Goal: Information Seeking & Learning: Learn about a topic

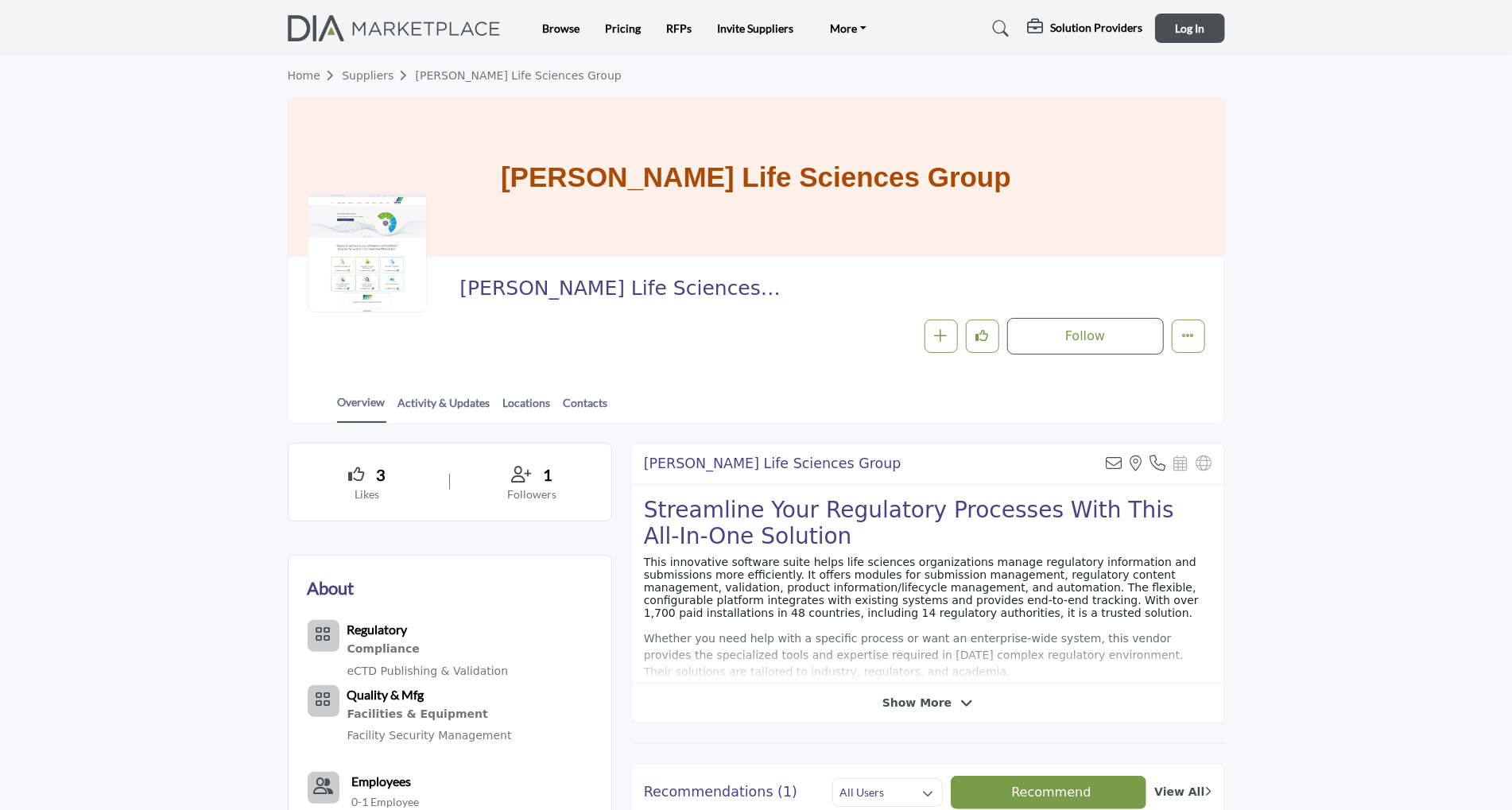
click at [380, 76] on link "Suppliers" at bounding box center [378, 75] width 73 height 13
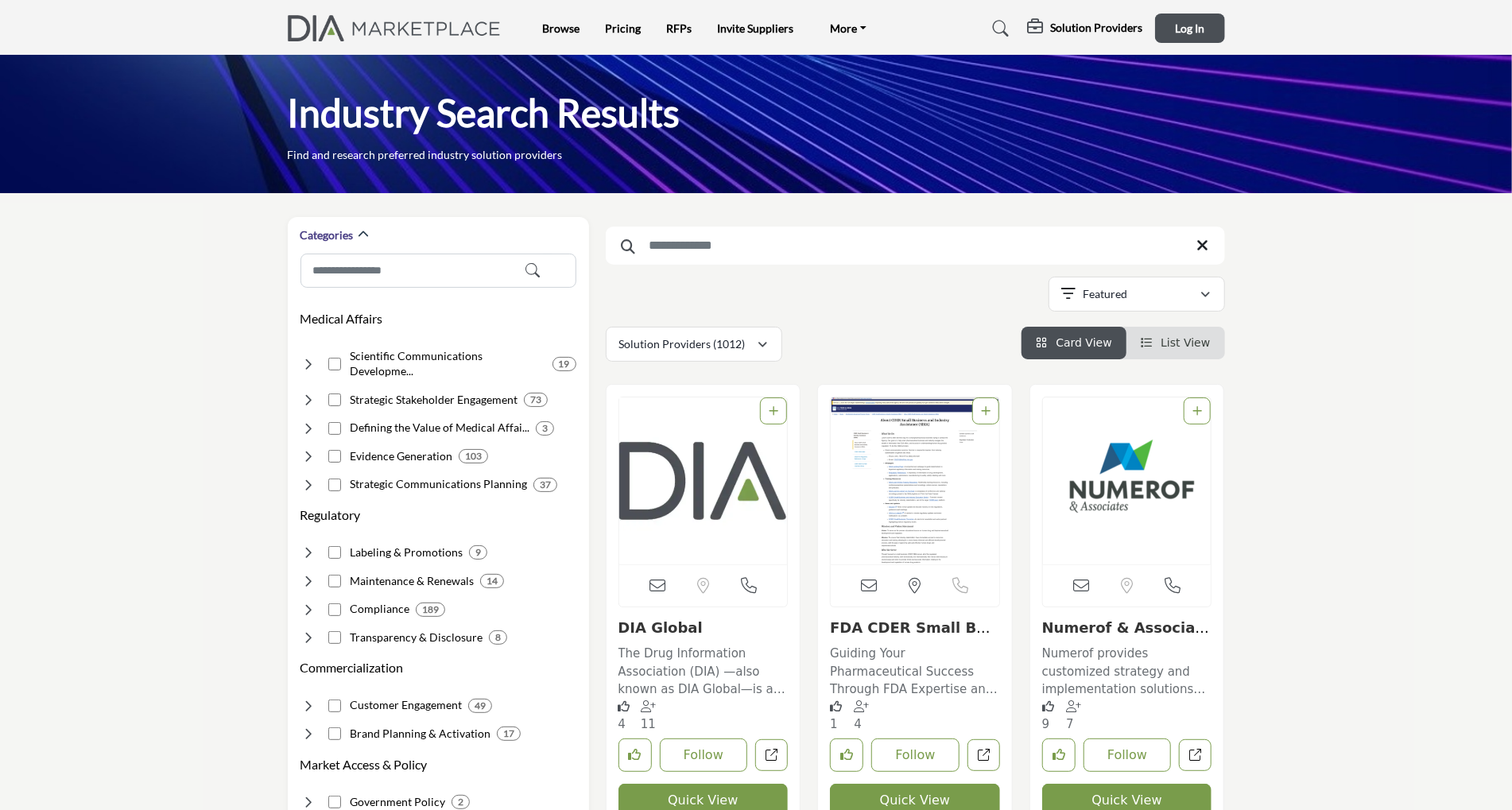
click at [681, 246] on input "Search Keyword" at bounding box center [915, 246] width 620 height 38
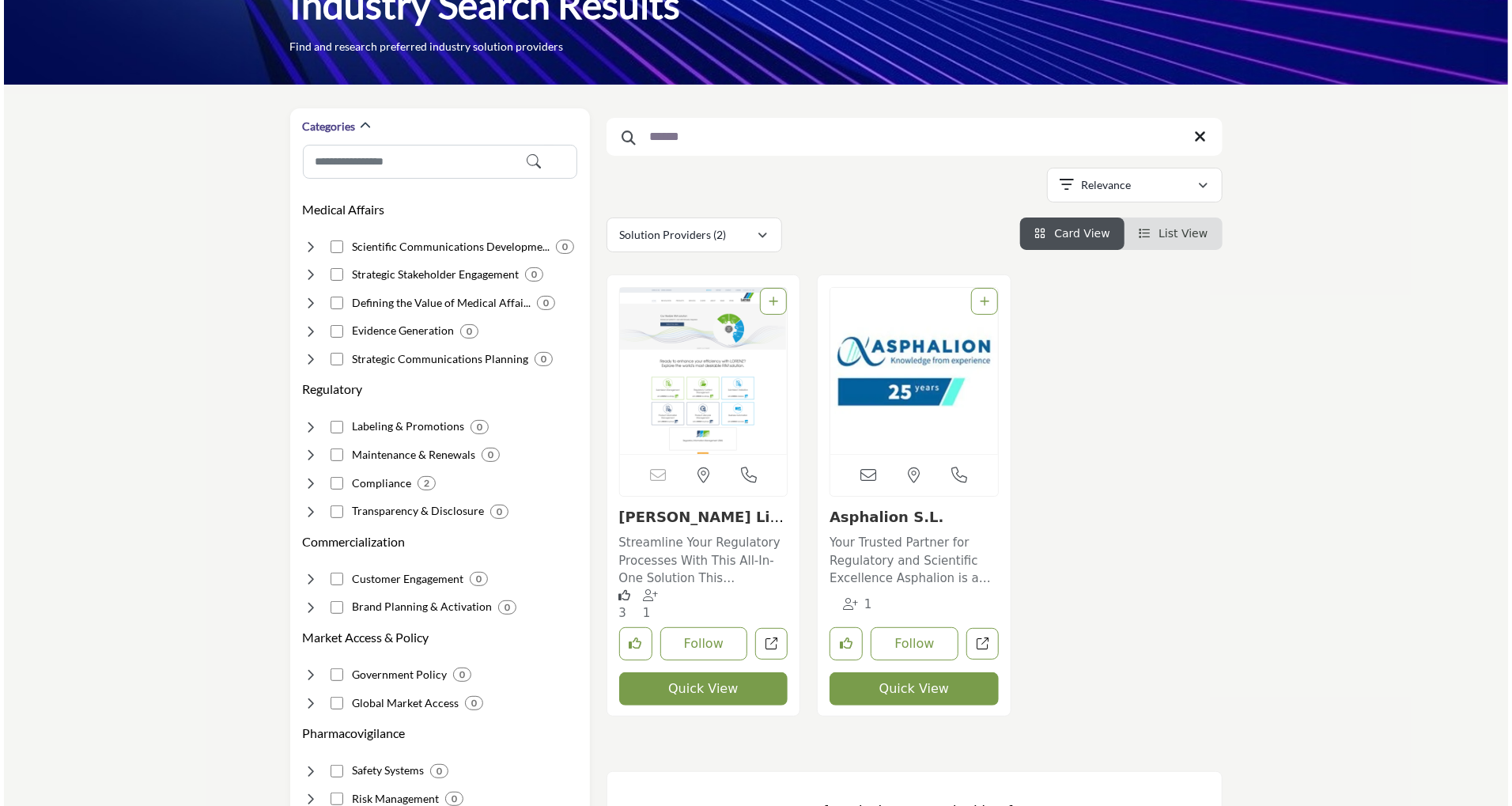
scroll to position [158, 0]
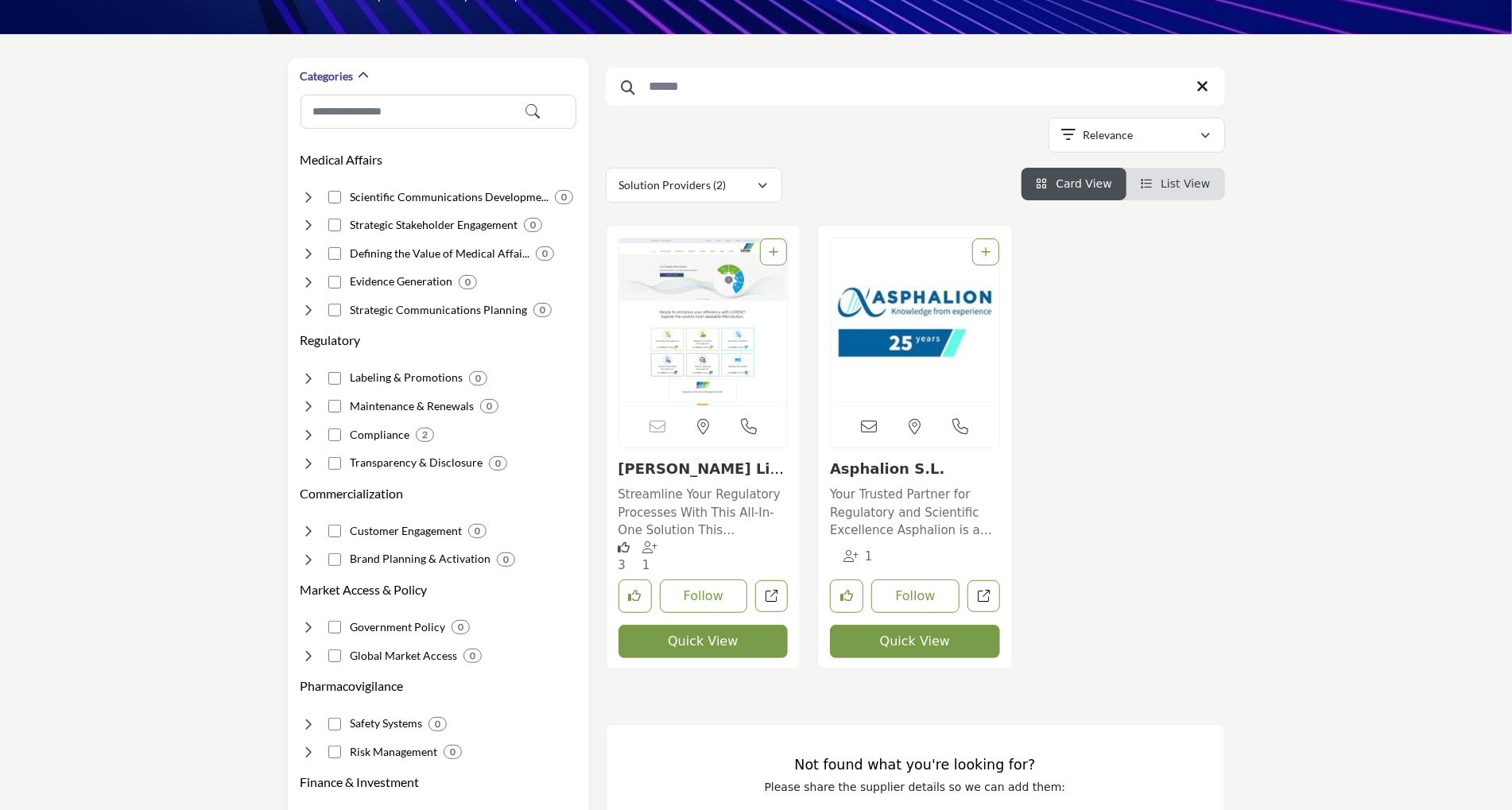
click at [945, 630] on button "Quick View" at bounding box center [915, 641] width 170 height 33
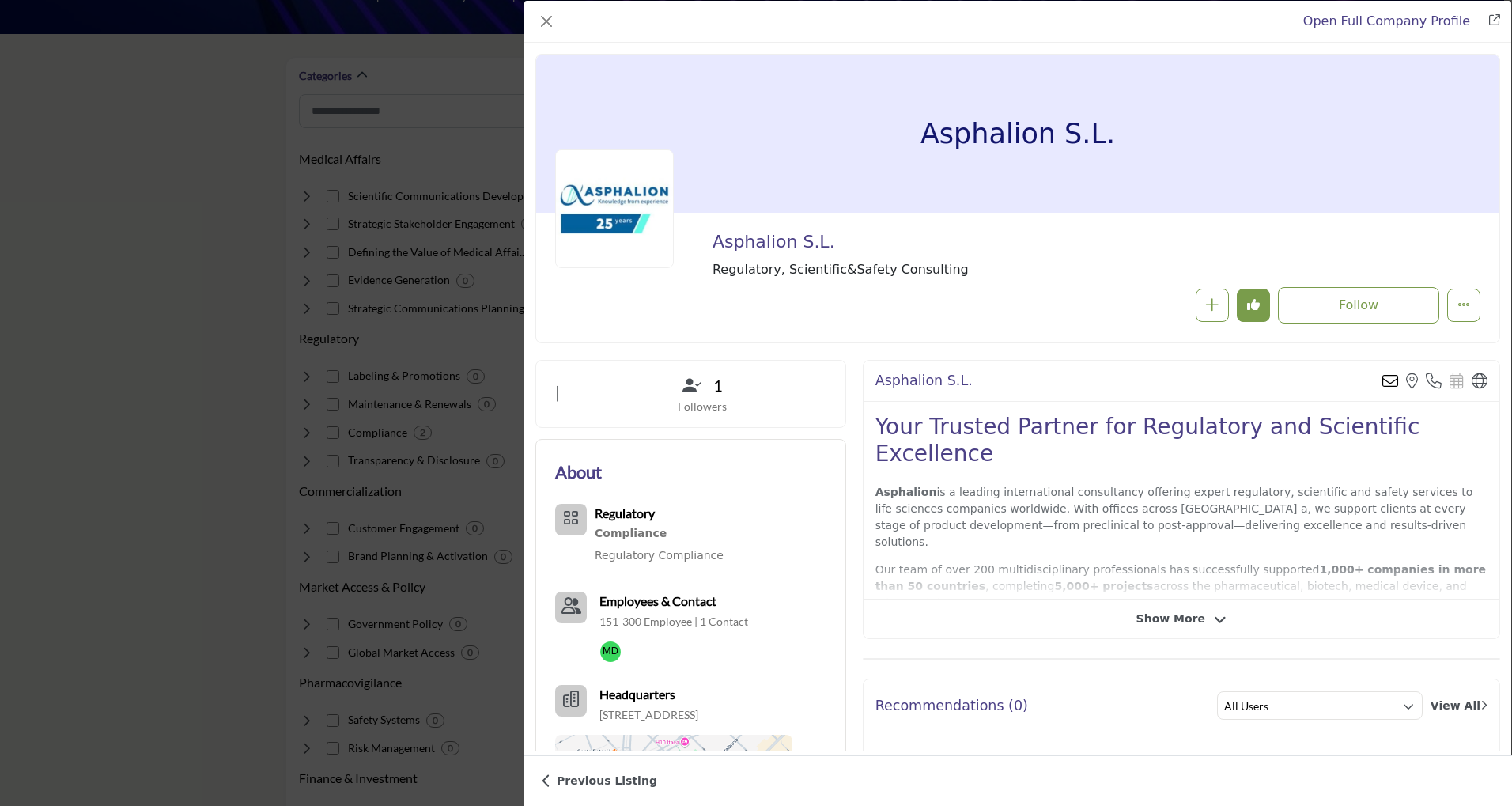
scroll to position [79, 0]
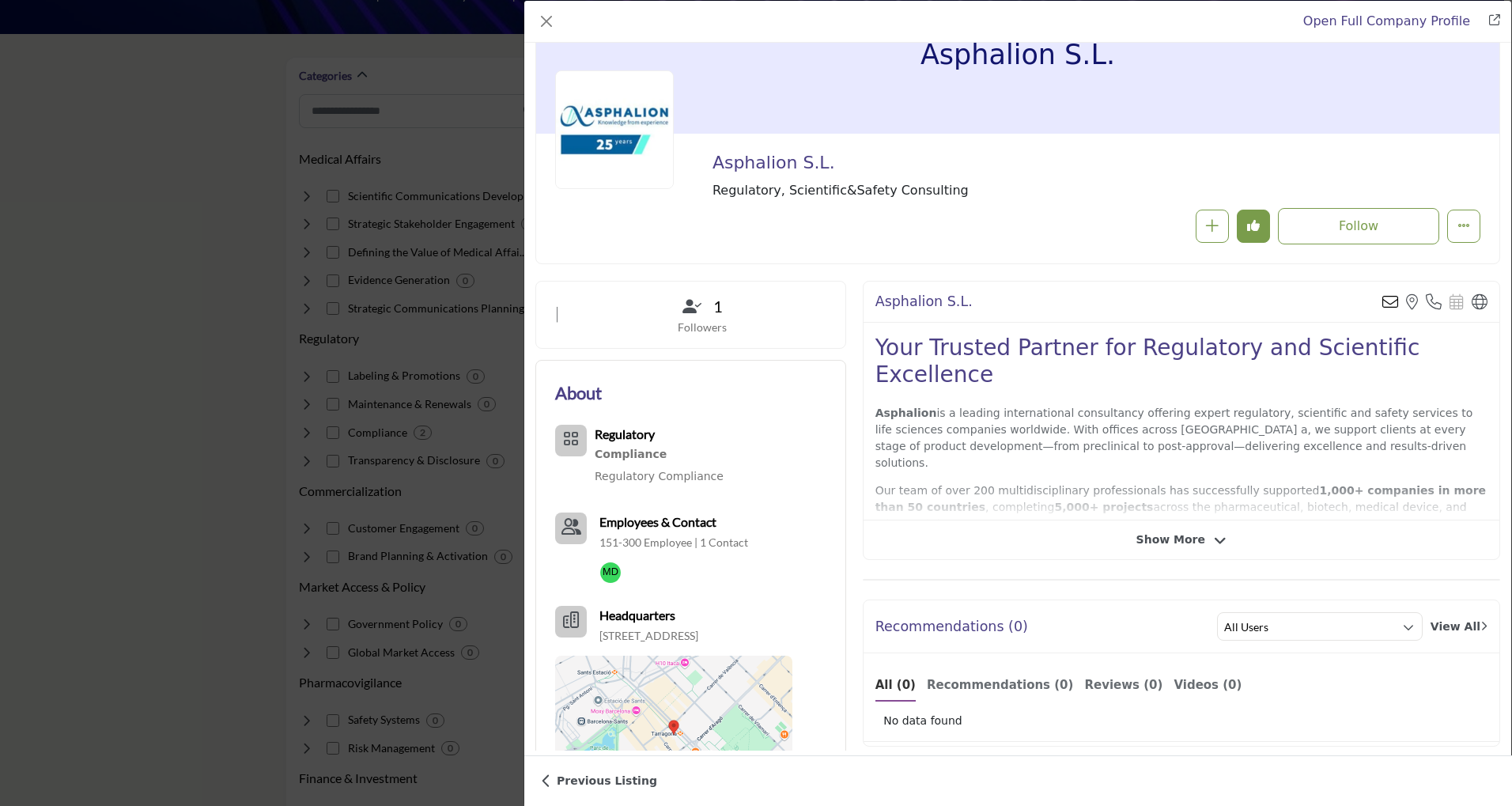
click at [1214, 538] on icon "Company Data Modal" at bounding box center [1220, 541] width 13 height 14
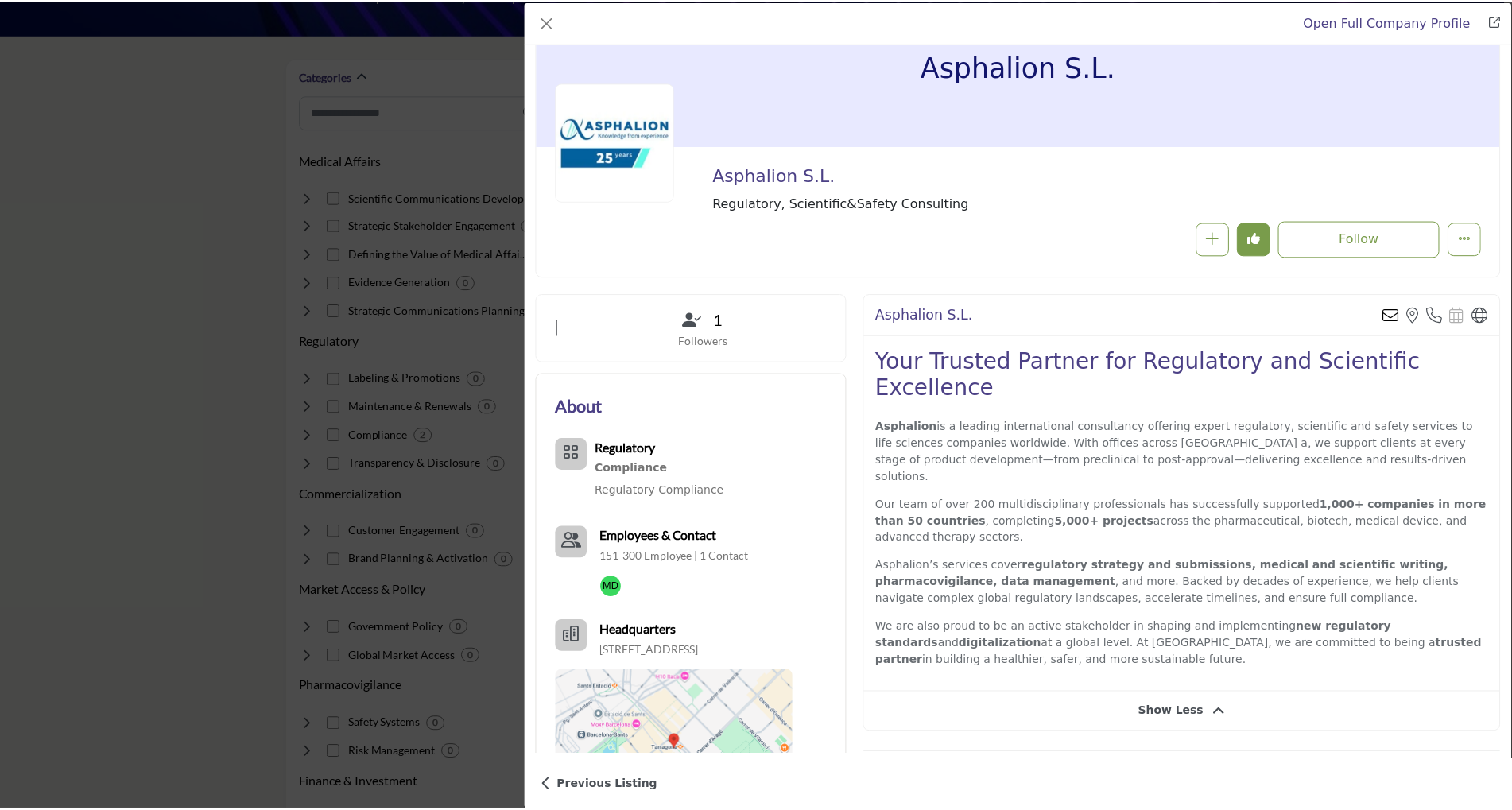
scroll to position [0, 0]
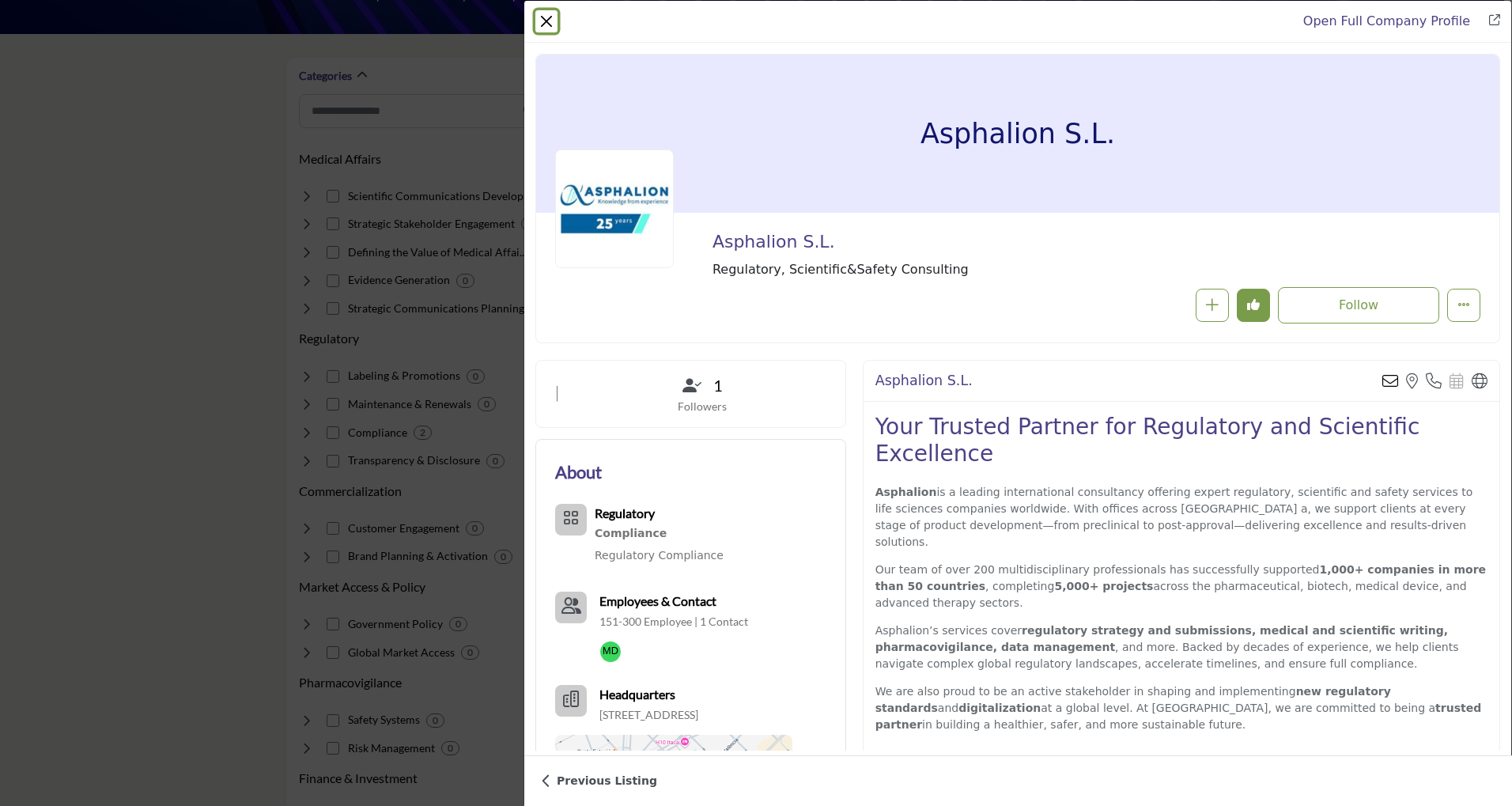
click at [548, 19] on button "Close" at bounding box center [547, 22] width 23 height 23
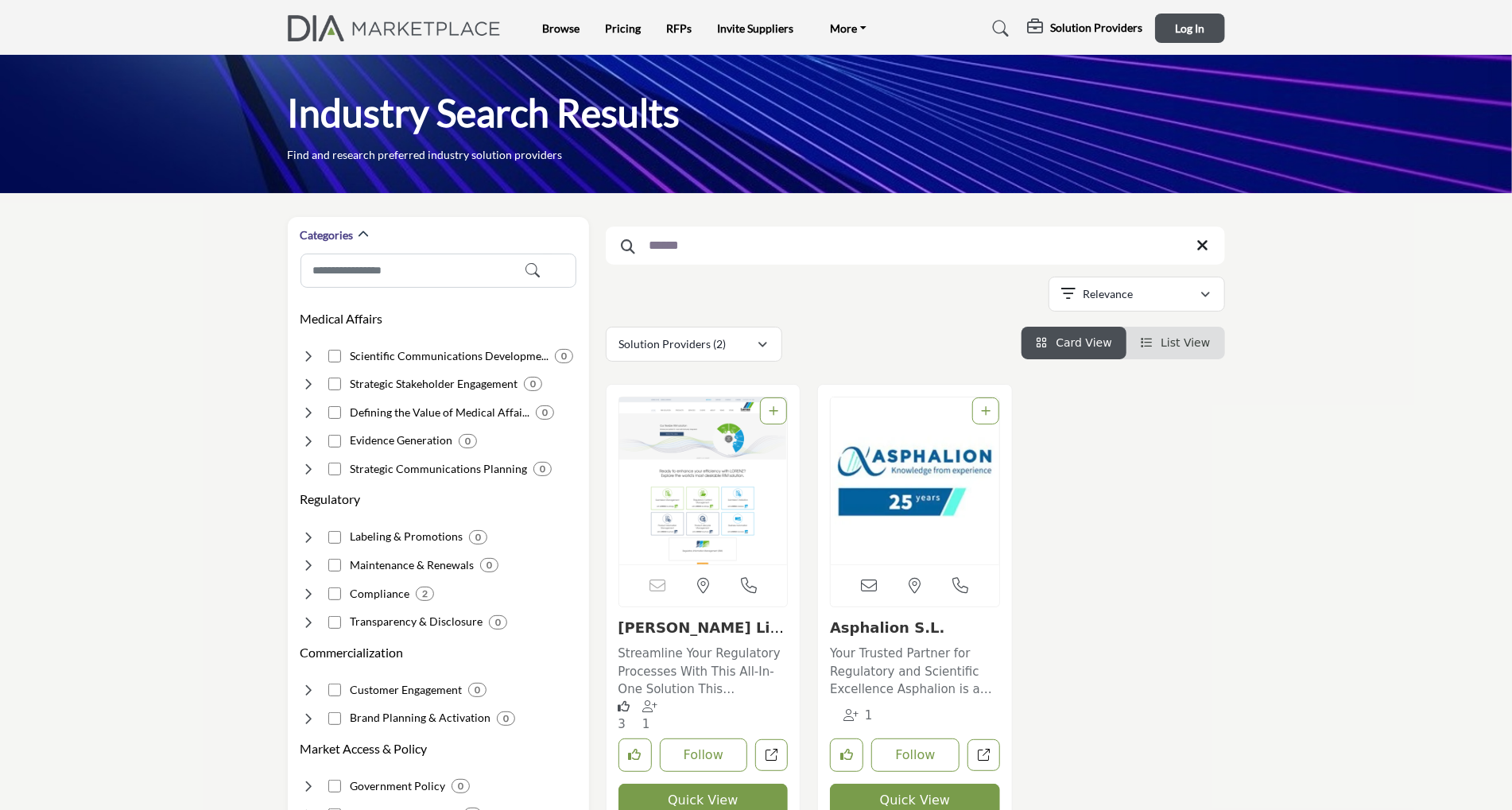
click at [725, 250] on input "******" at bounding box center [915, 246] width 620 height 38
type input "*"
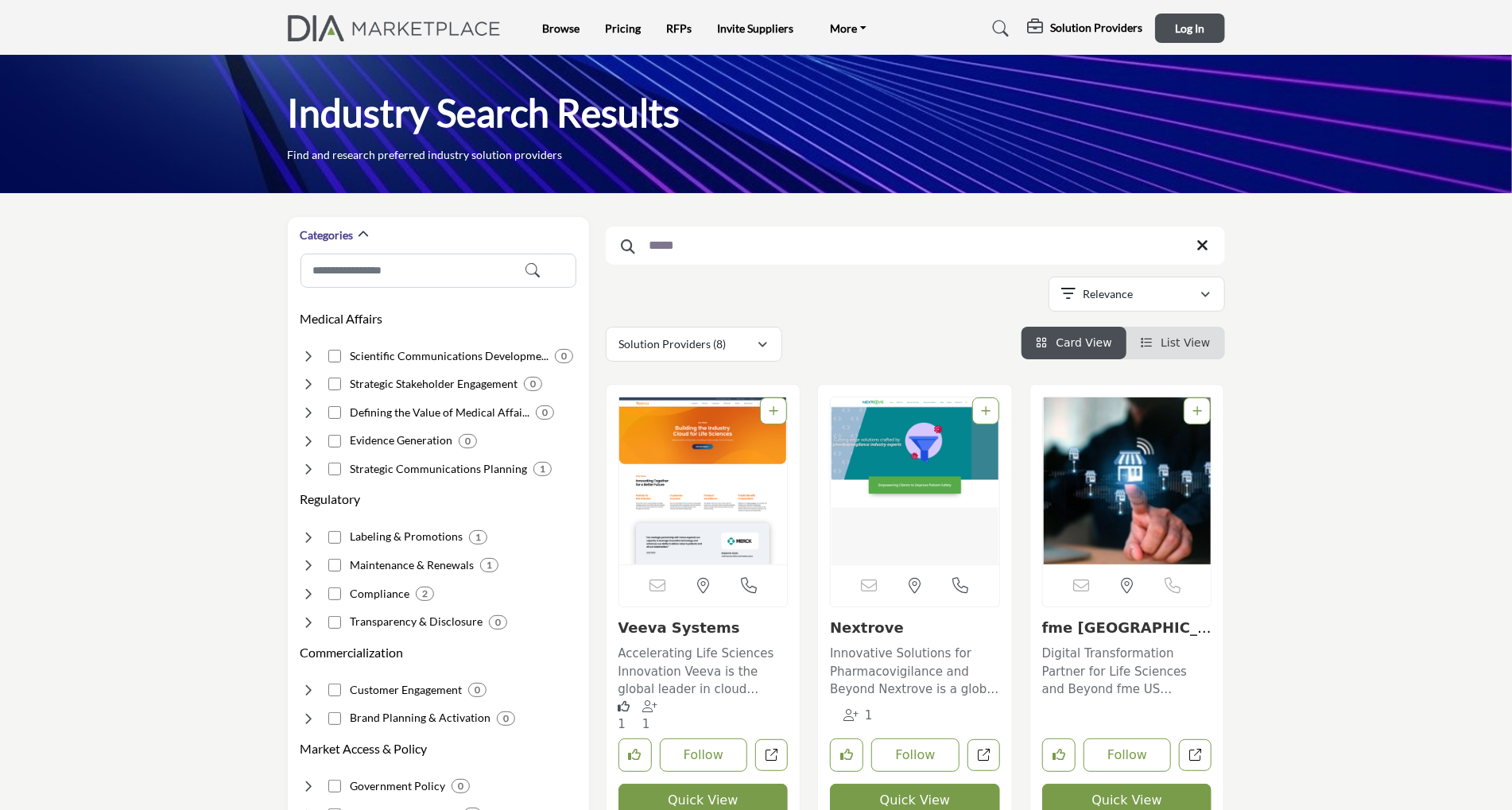
type input "*****"
click at [700, 450] on img "Open Listing in new tab" at bounding box center [703, 481] width 168 height 167
click at [700, 796] on button "Quick View" at bounding box center [703, 800] width 170 height 33
click at [0, 0] on div at bounding box center [0, 0] width 0 height 0
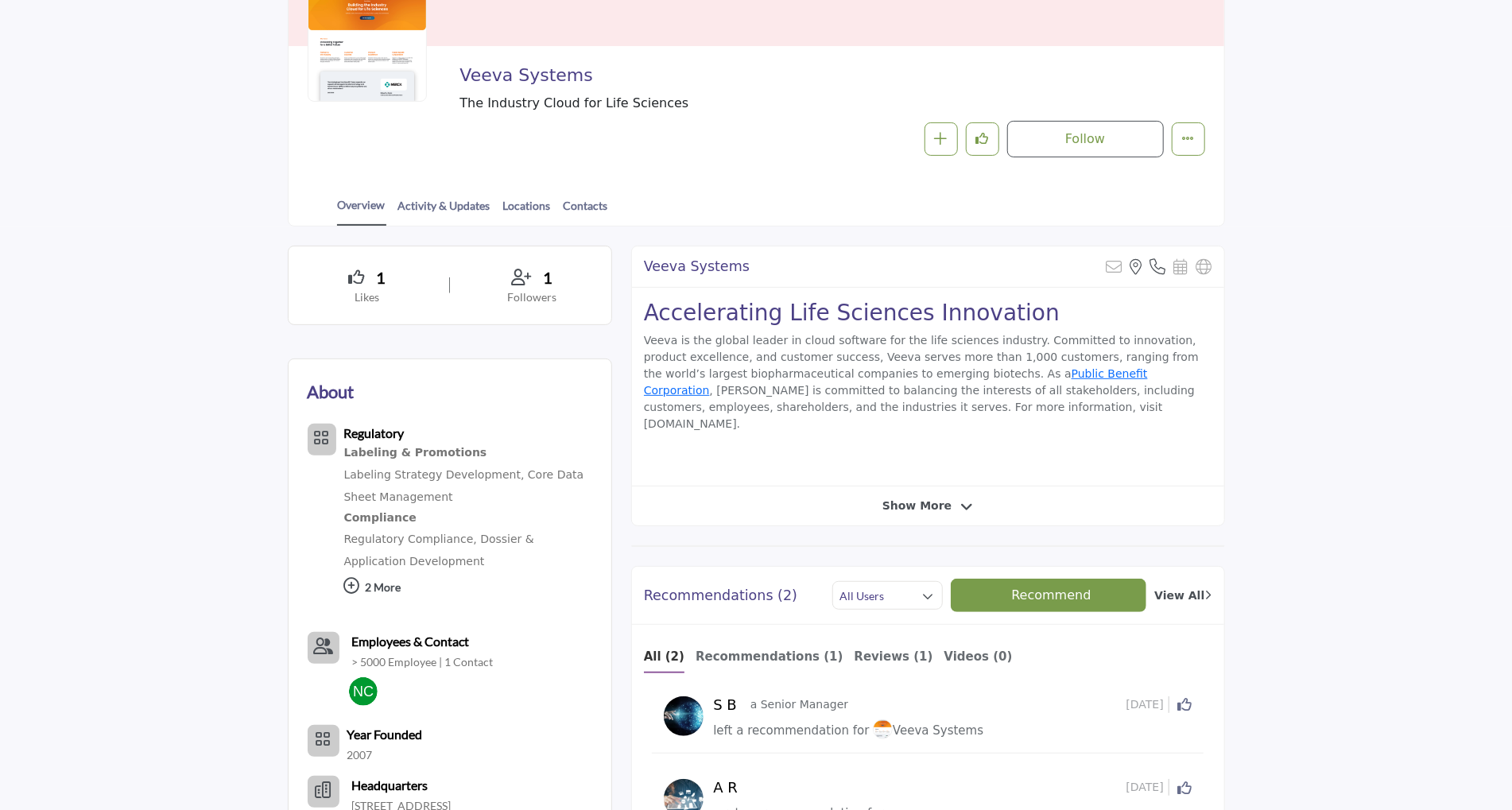
scroll to position [239, 0]
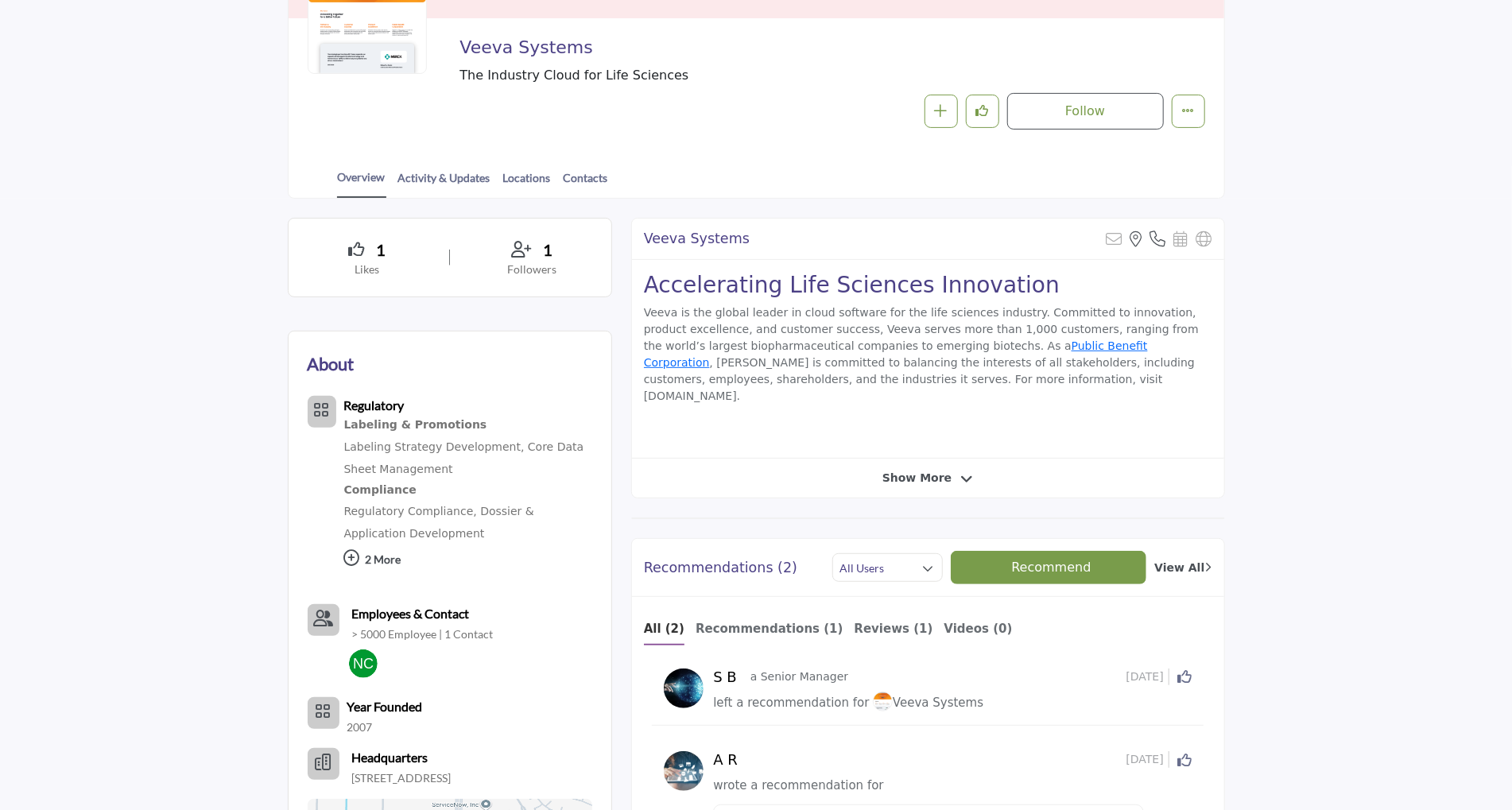
click at [921, 469] on span "Show More" at bounding box center [917, 477] width 69 height 17
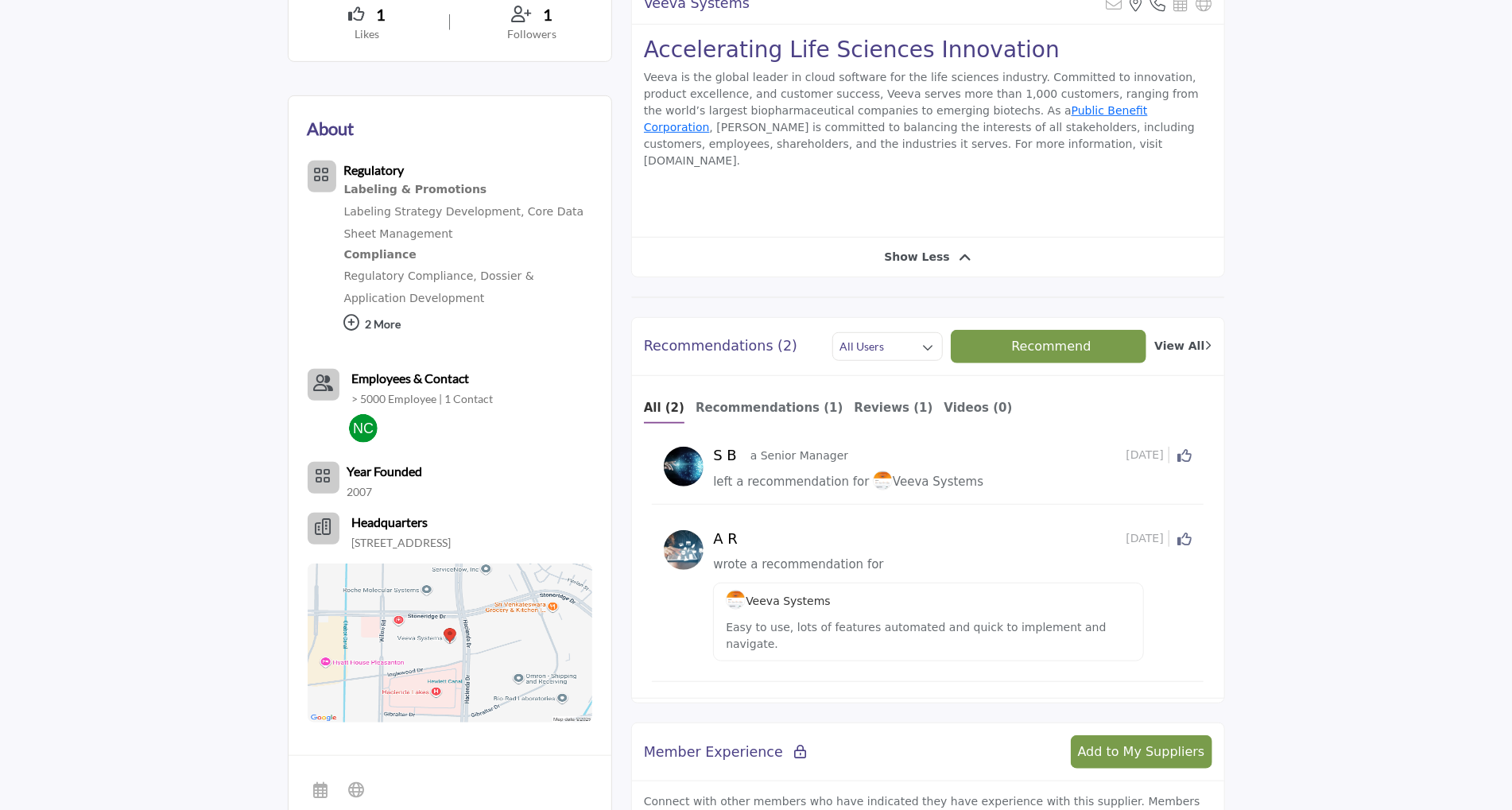
scroll to position [476, 0]
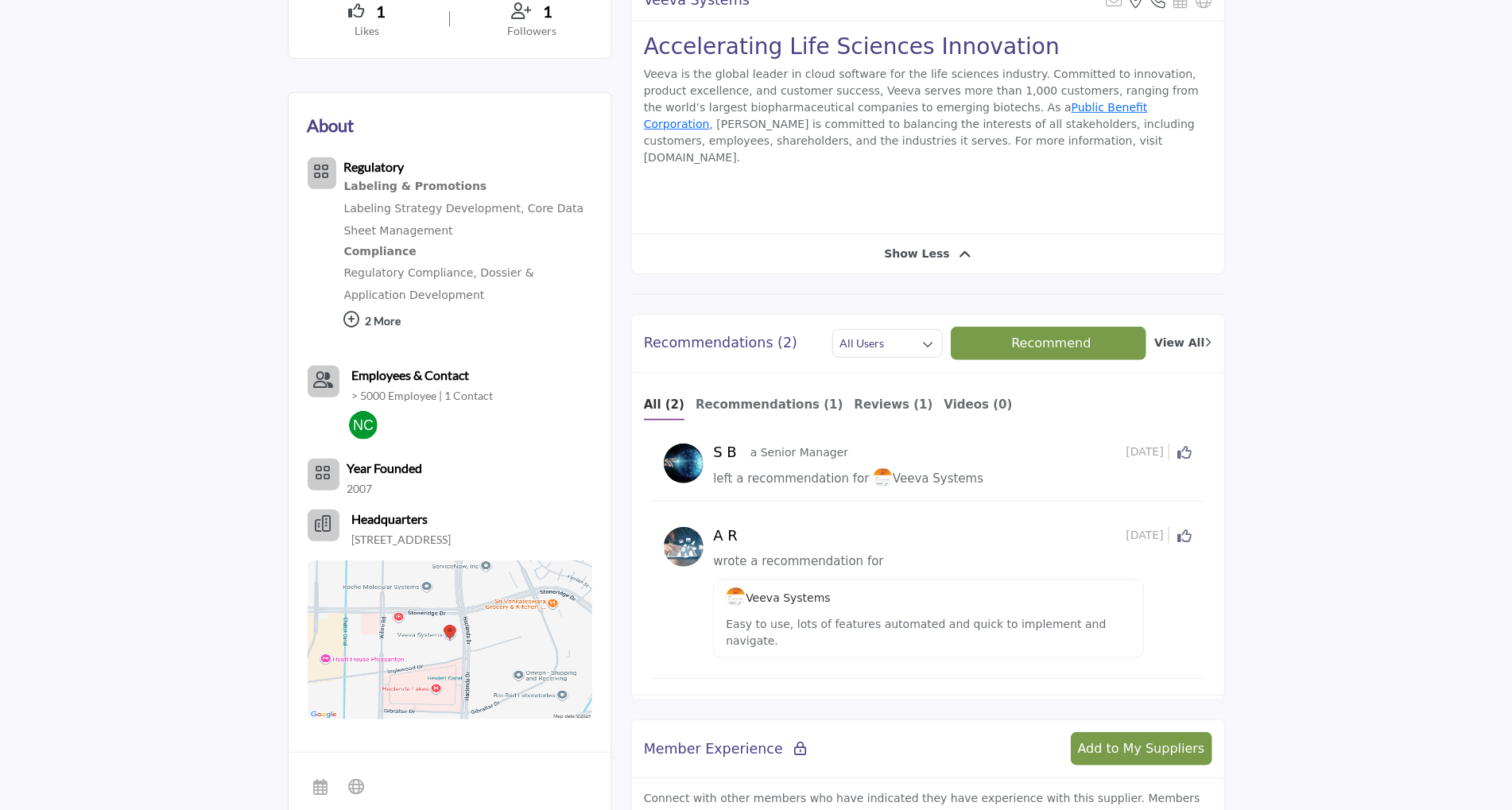
click at [389, 321] on p "2 More" at bounding box center [468, 322] width 248 height 34
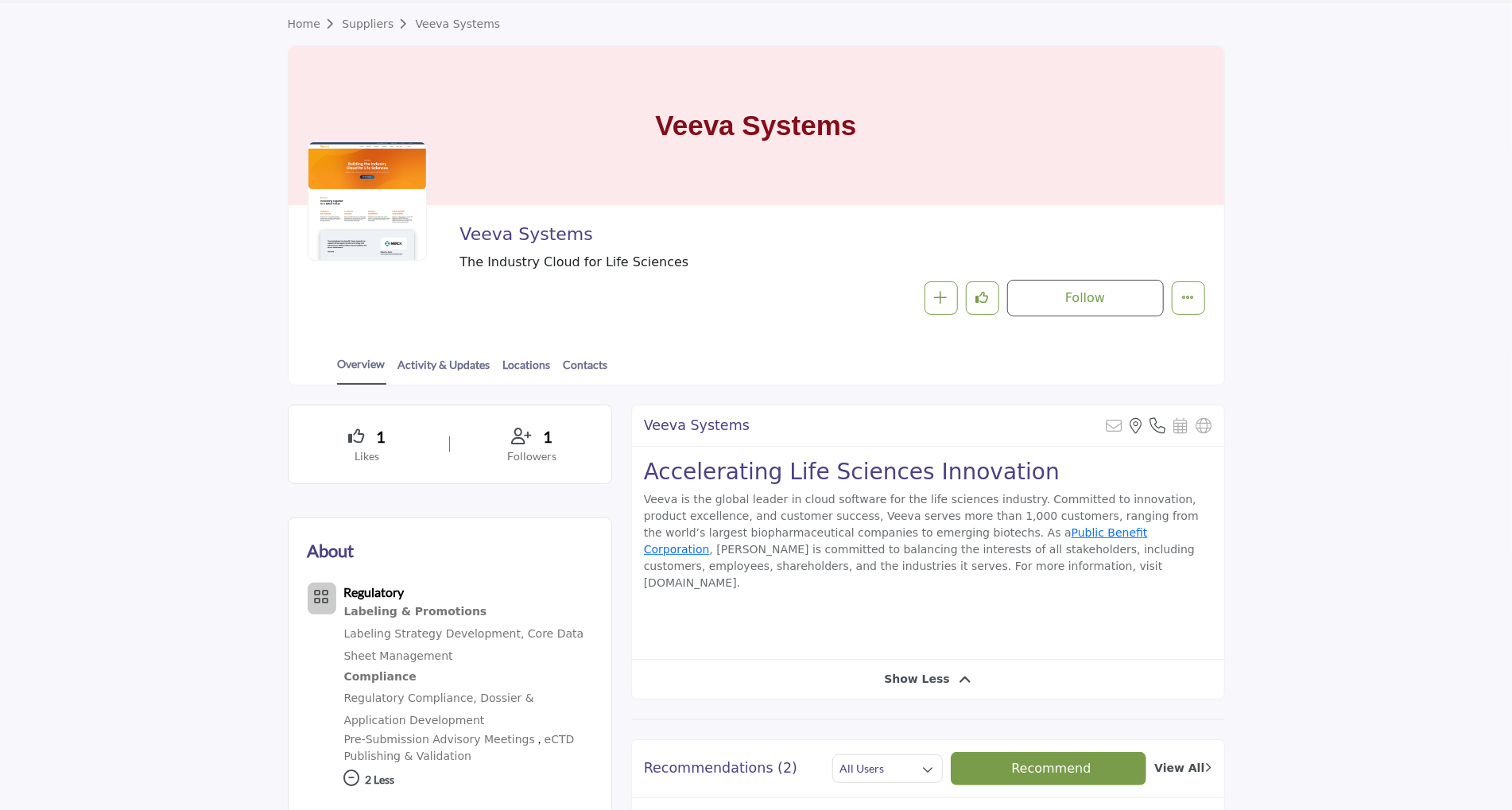
scroll to position [79, 0]
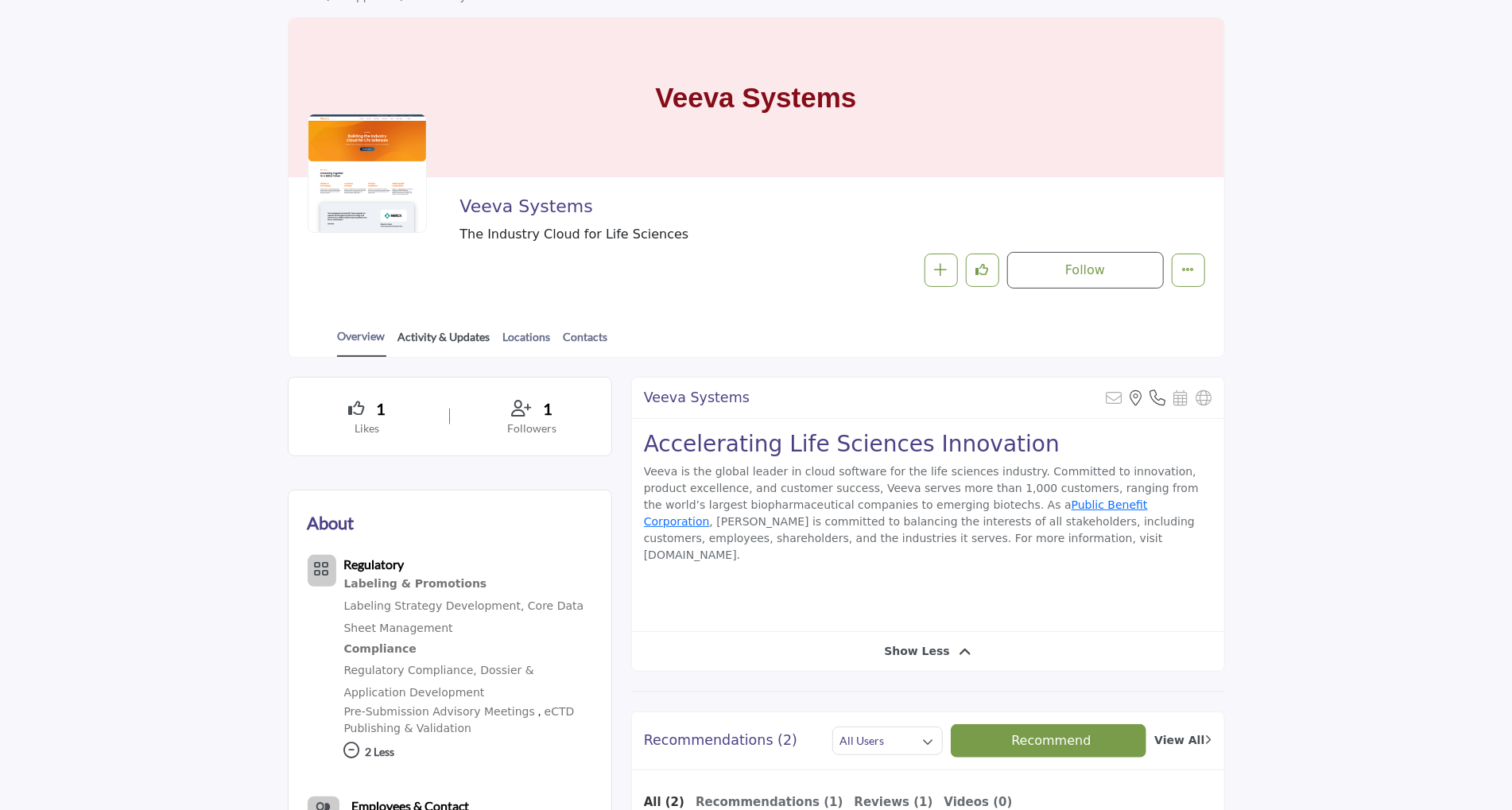
click at [450, 341] on link "Activity & Updates" at bounding box center [444, 342] width 94 height 28
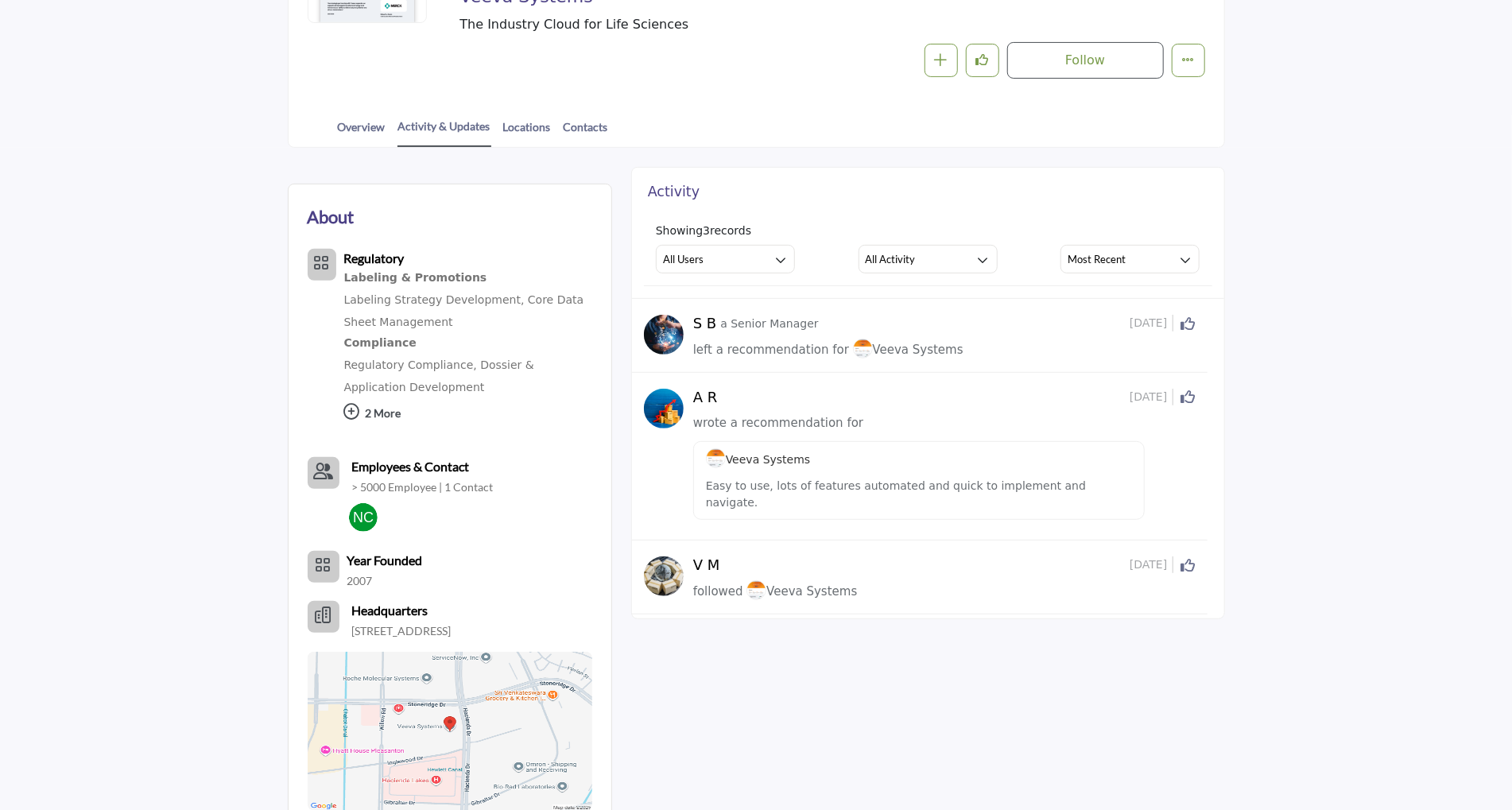
scroll to position [318, 0]
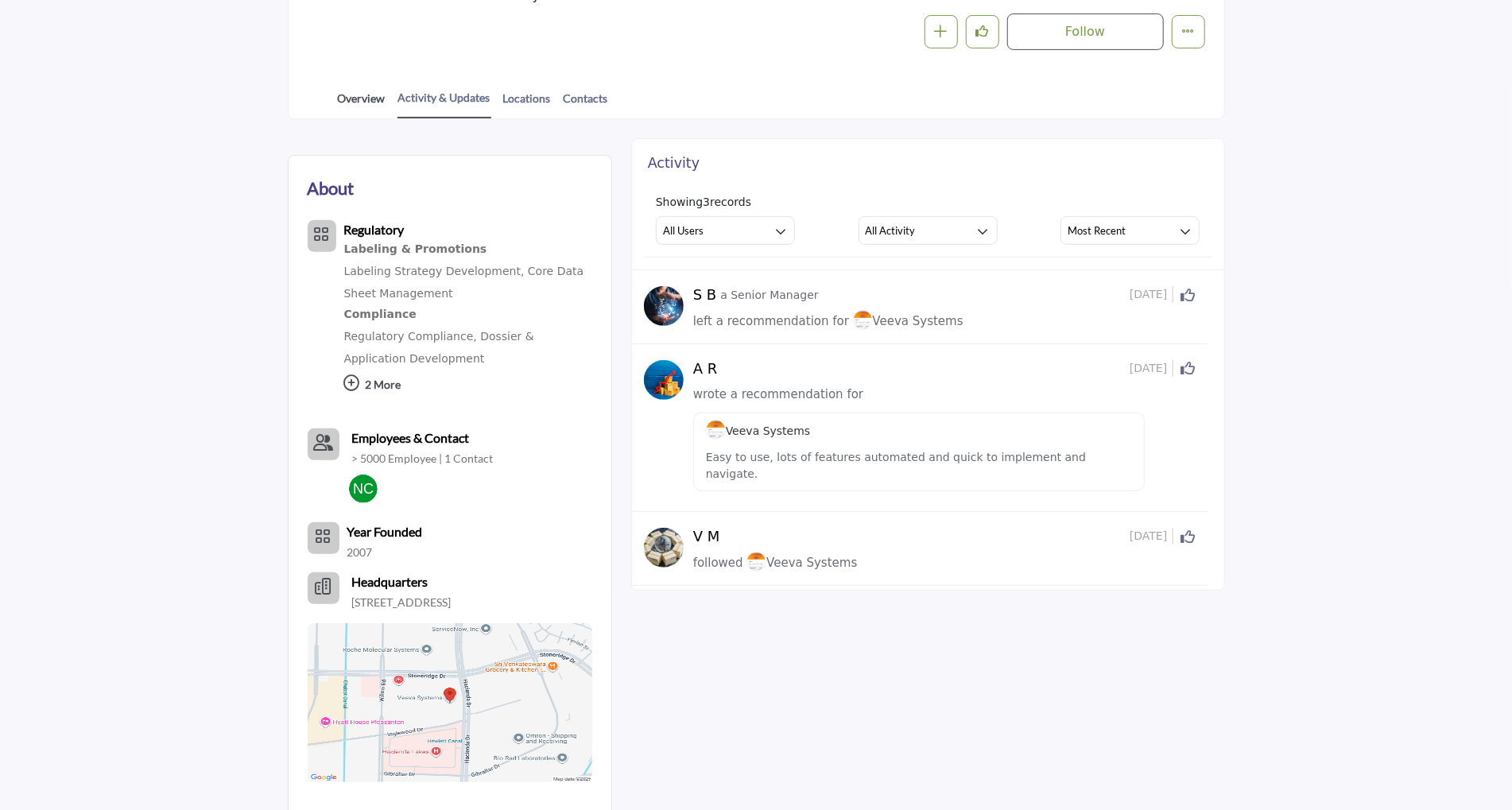
click at [370, 93] on link "Overview" at bounding box center [362, 104] width 50 height 28
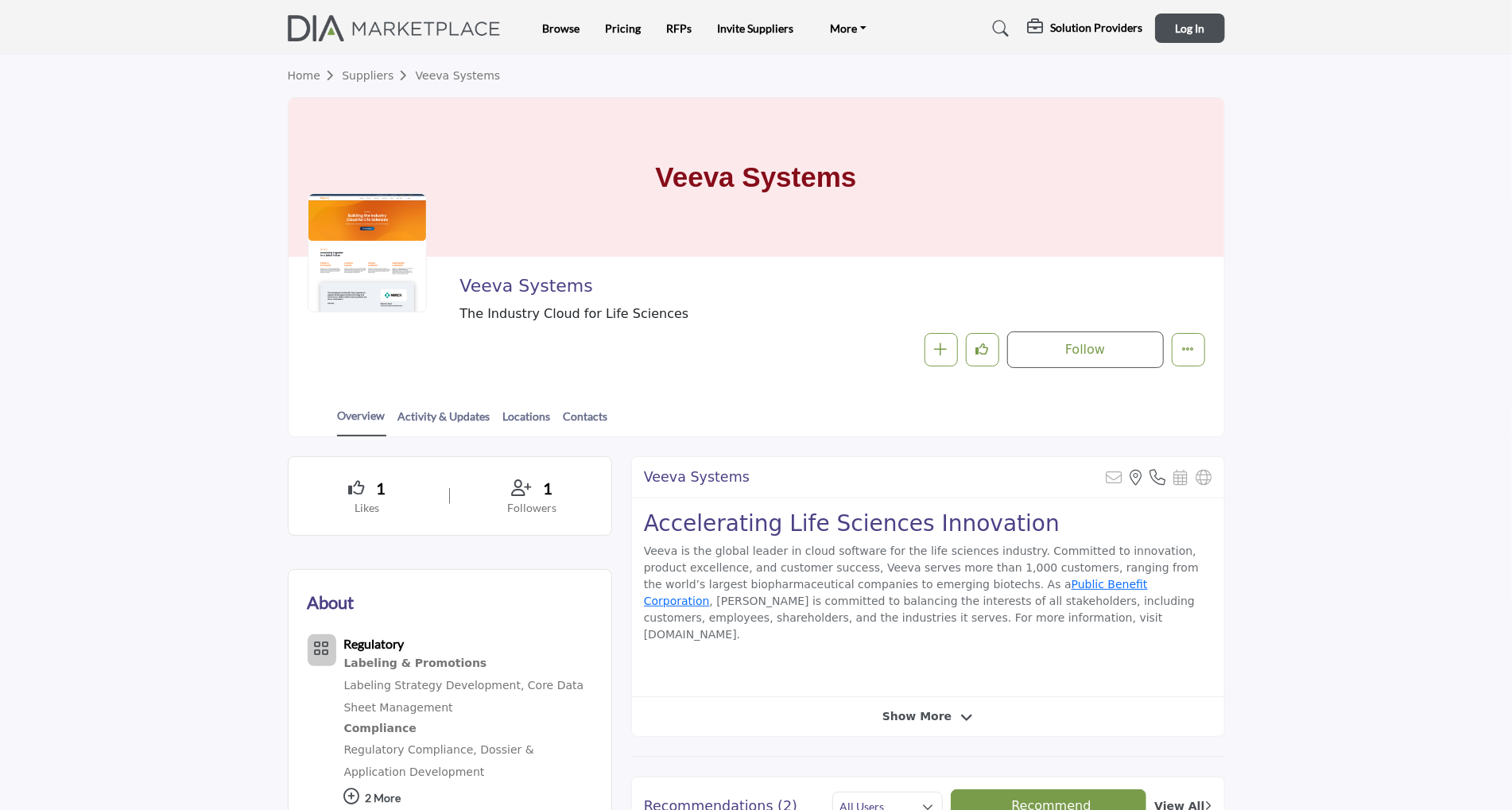
click at [365, 78] on link "Suppliers" at bounding box center [378, 75] width 73 height 13
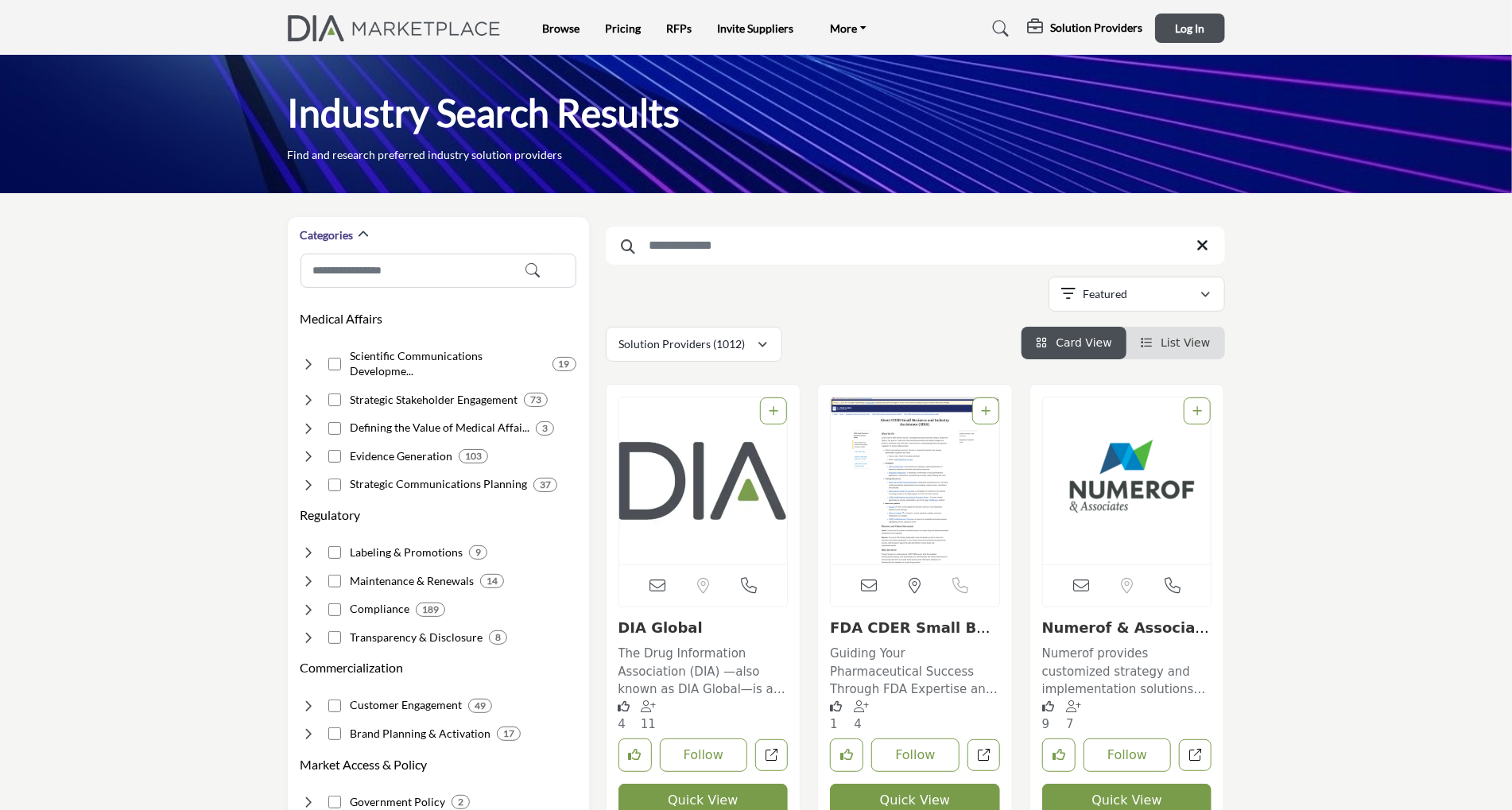
click at [688, 795] on button "Quick View" at bounding box center [703, 800] width 170 height 33
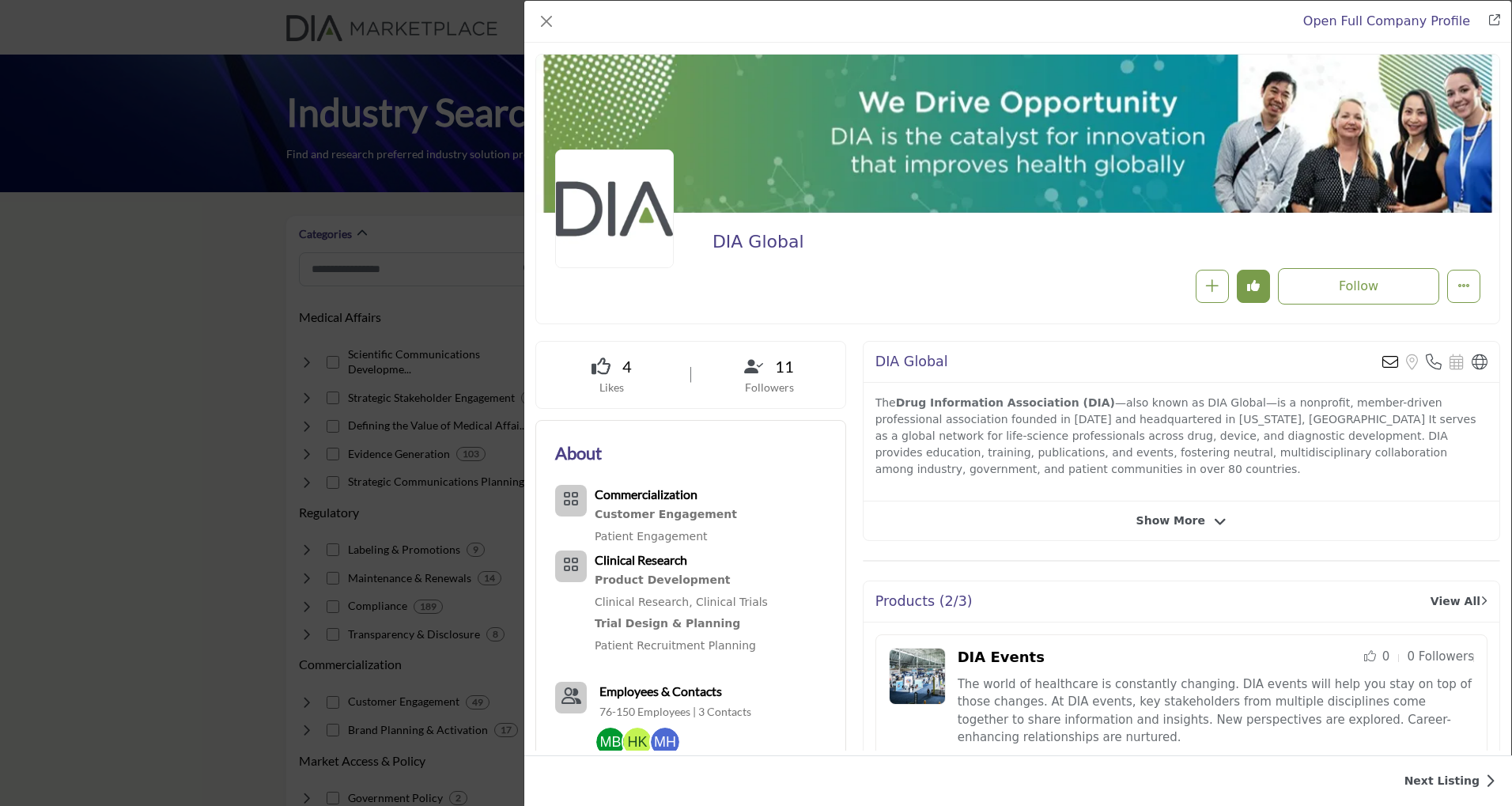
drag, startPoint x: 796, startPoint y: 16, endPoint x: 704, endPoint y: 12, distance: 92.1
click at [704, 12] on div "Open Full Company Profile" at bounding box center [1017, 22] width 987 height 42
click at [547, 16] on button "Close" at bounding box center [547, 22] width 23 height 23
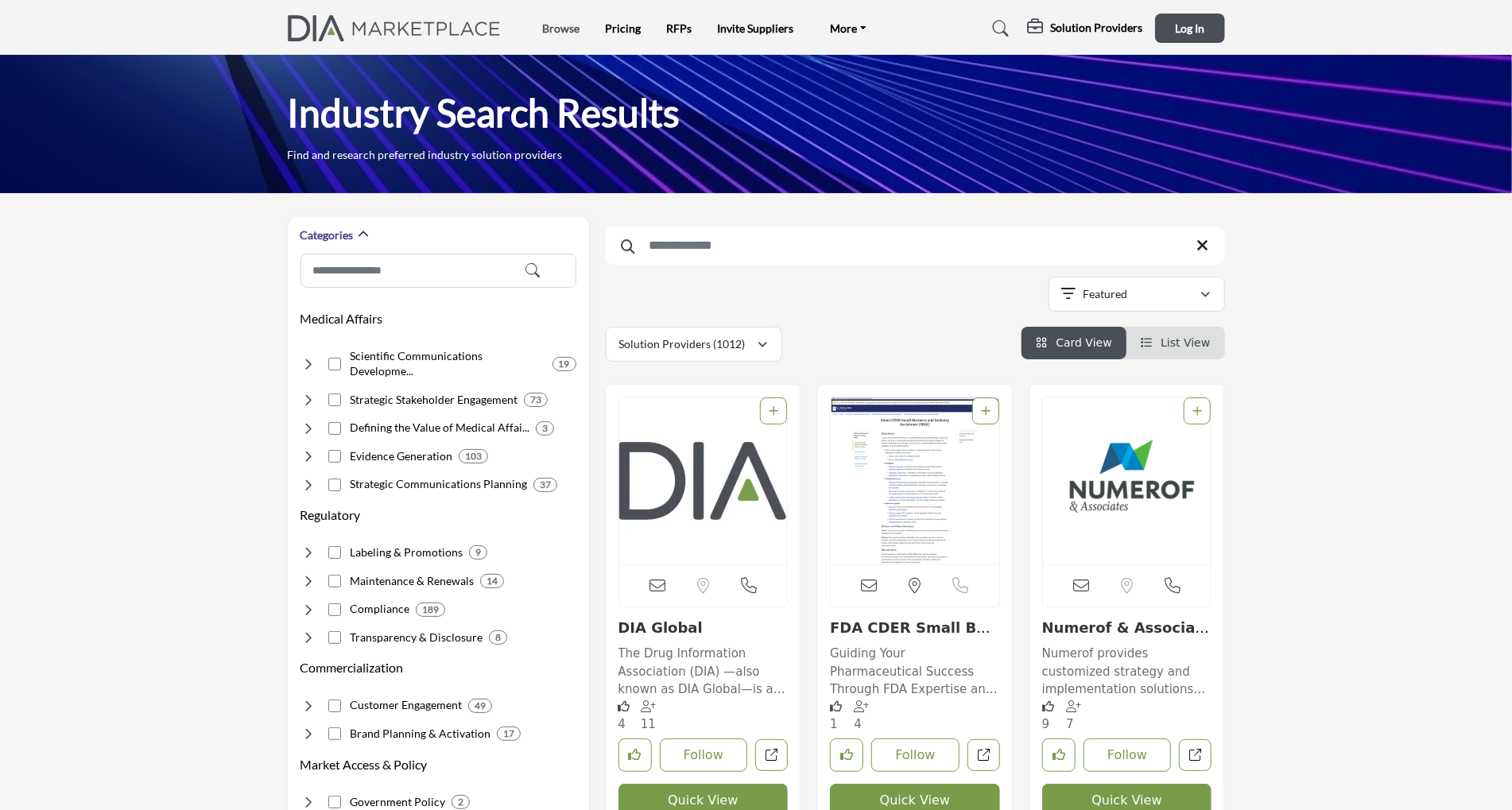
click at [564, 23] on link "Browse" at bounding box center [560, 29] width 37 height 14
click at [690, 246] on input "Search Keyword" at bounding box center [915, 246] width 620 height 38
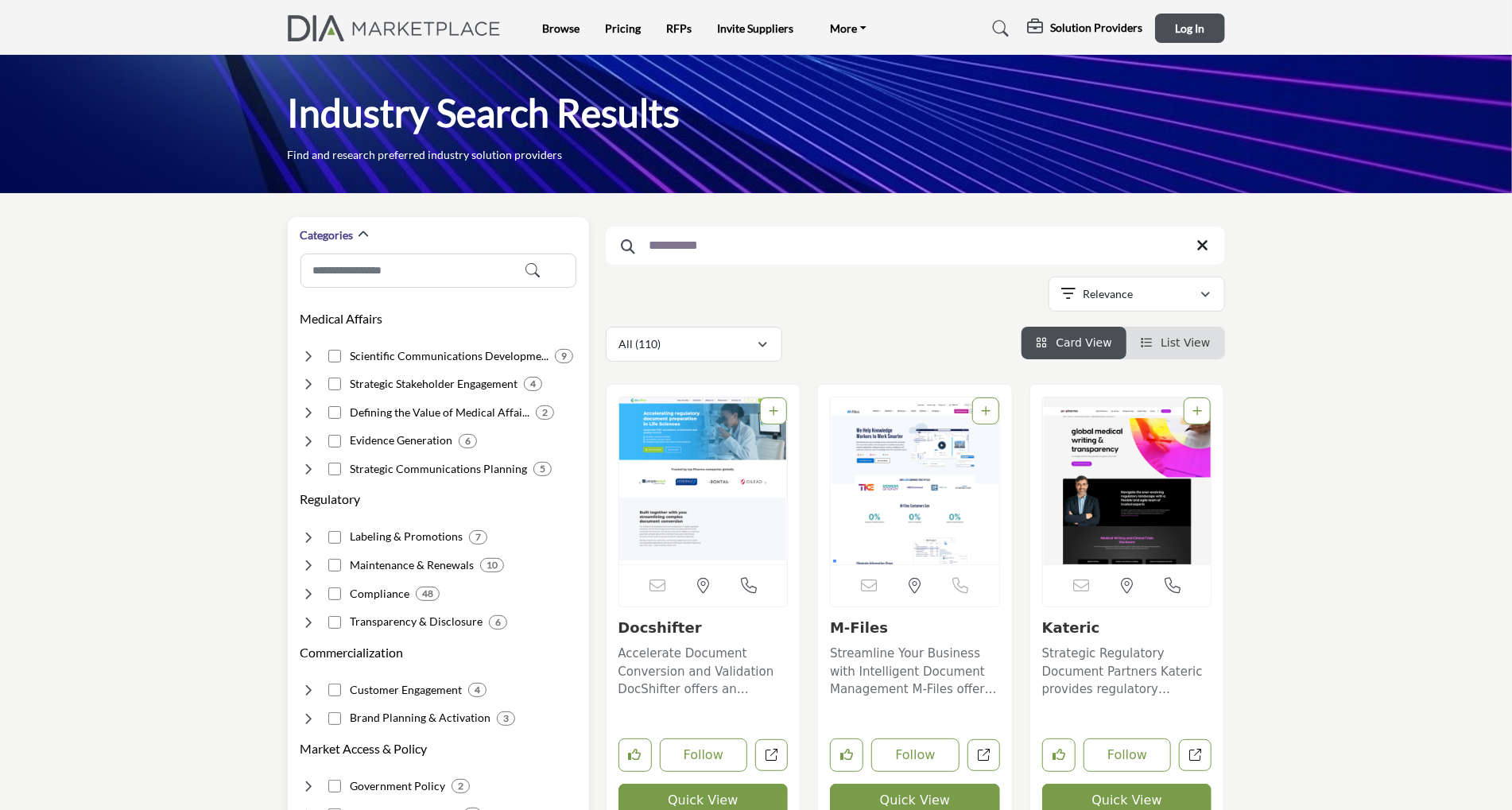
type input "**********"
click at [311, 532] on icon at bounding box center [309, 537] width 16 height 16
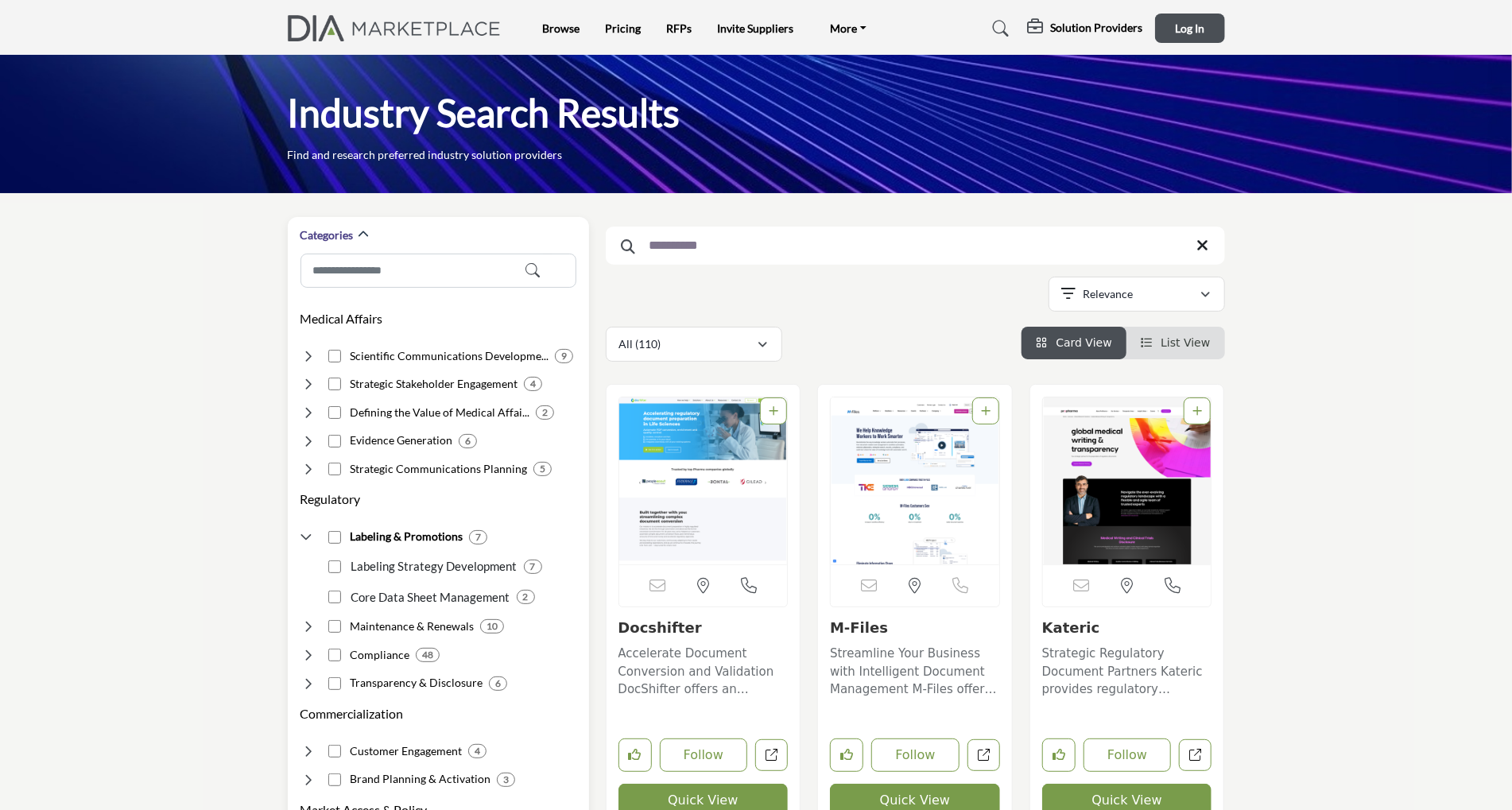
click at [306, 530] on icon at bounding box center [309, 537] width 16 height 16
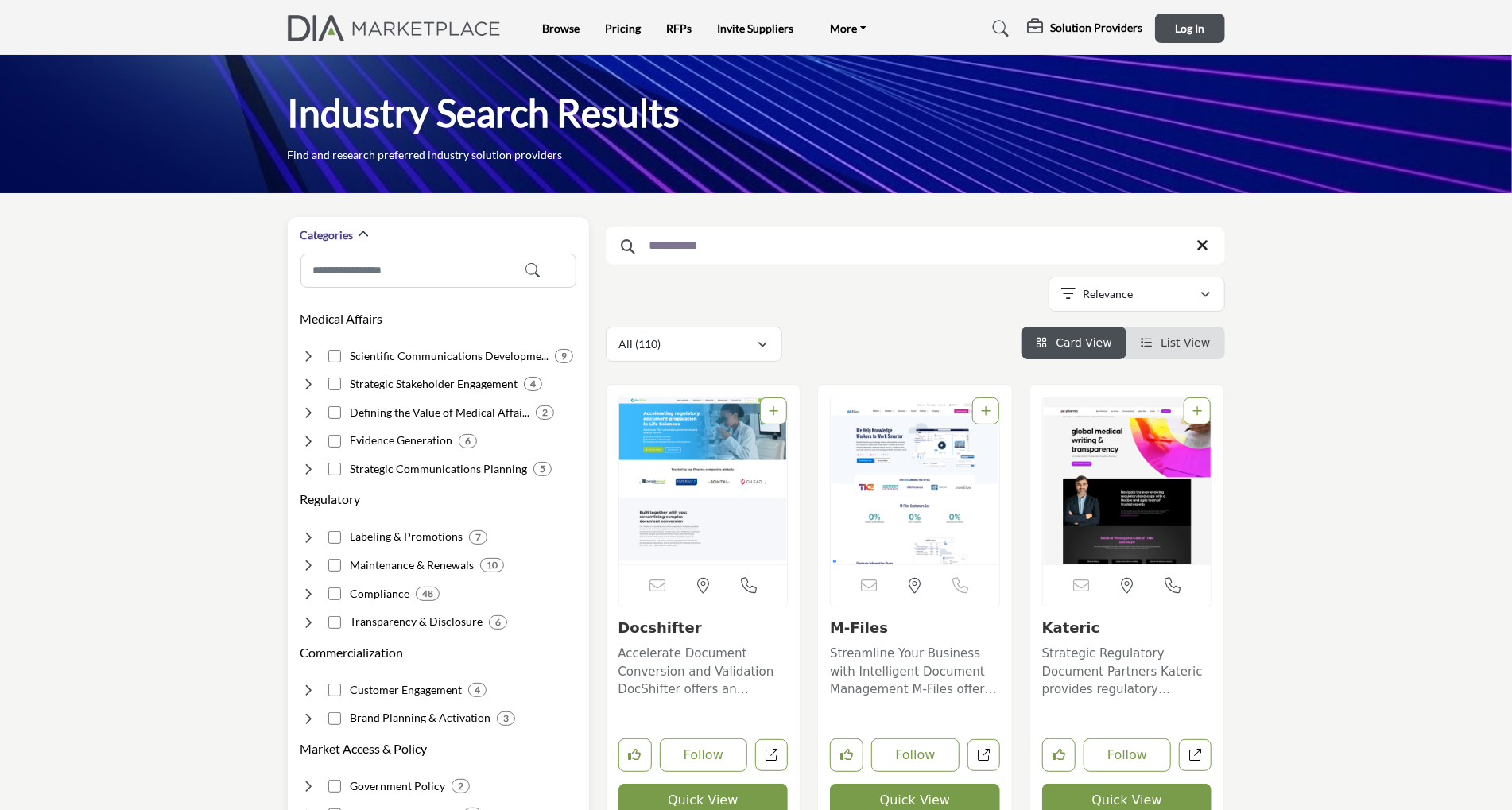
click at [304, 562] on icon at bounding box center [309, 565] width 16 height 16
click at [306, 563] on icon at bounding box center [309, 565] width 16 height 16
click at [844, 55] on link "FAQ's" at bounding box center [894, 60] width 133 height 23
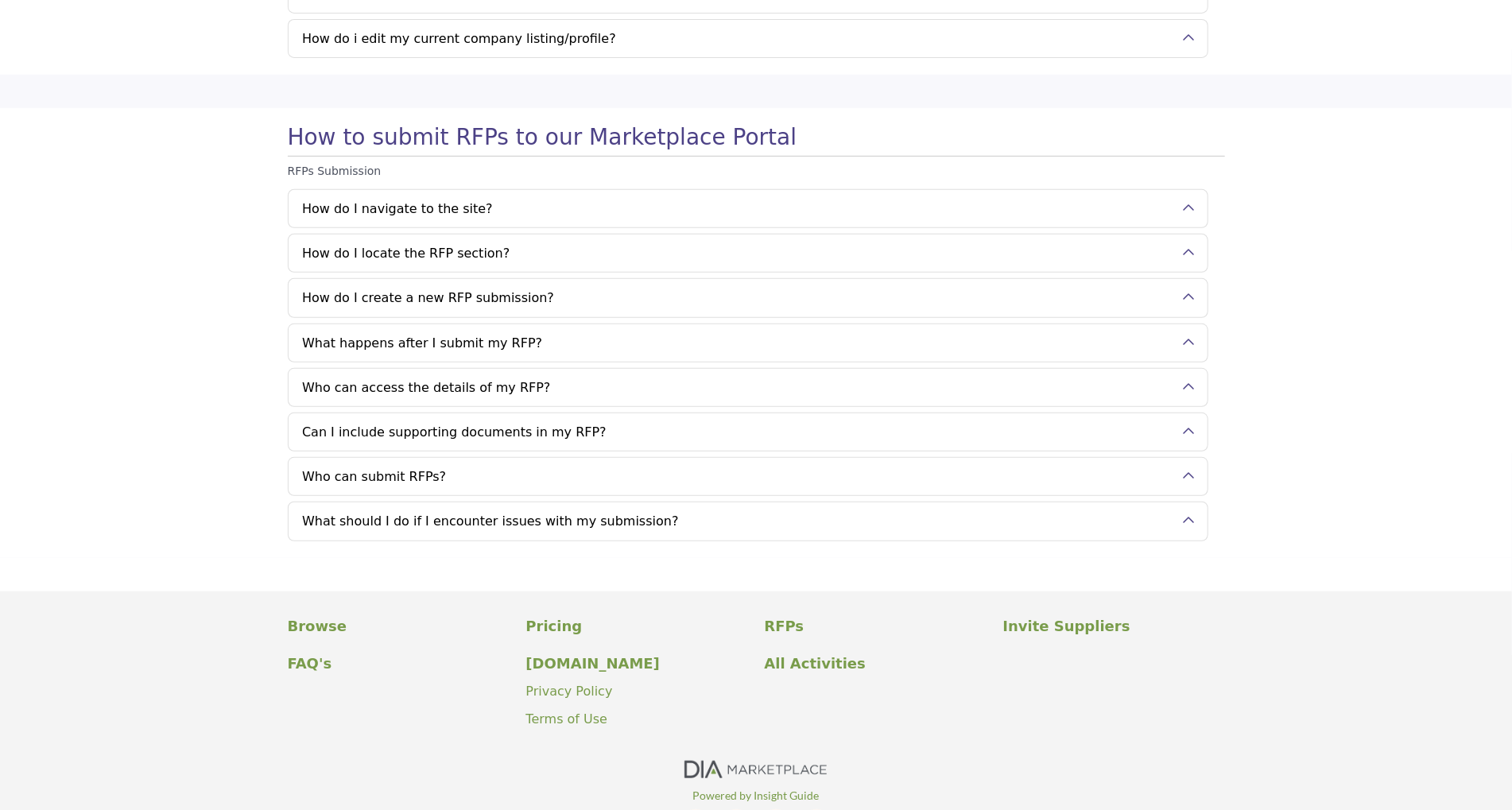
scroll to position [327, 0]
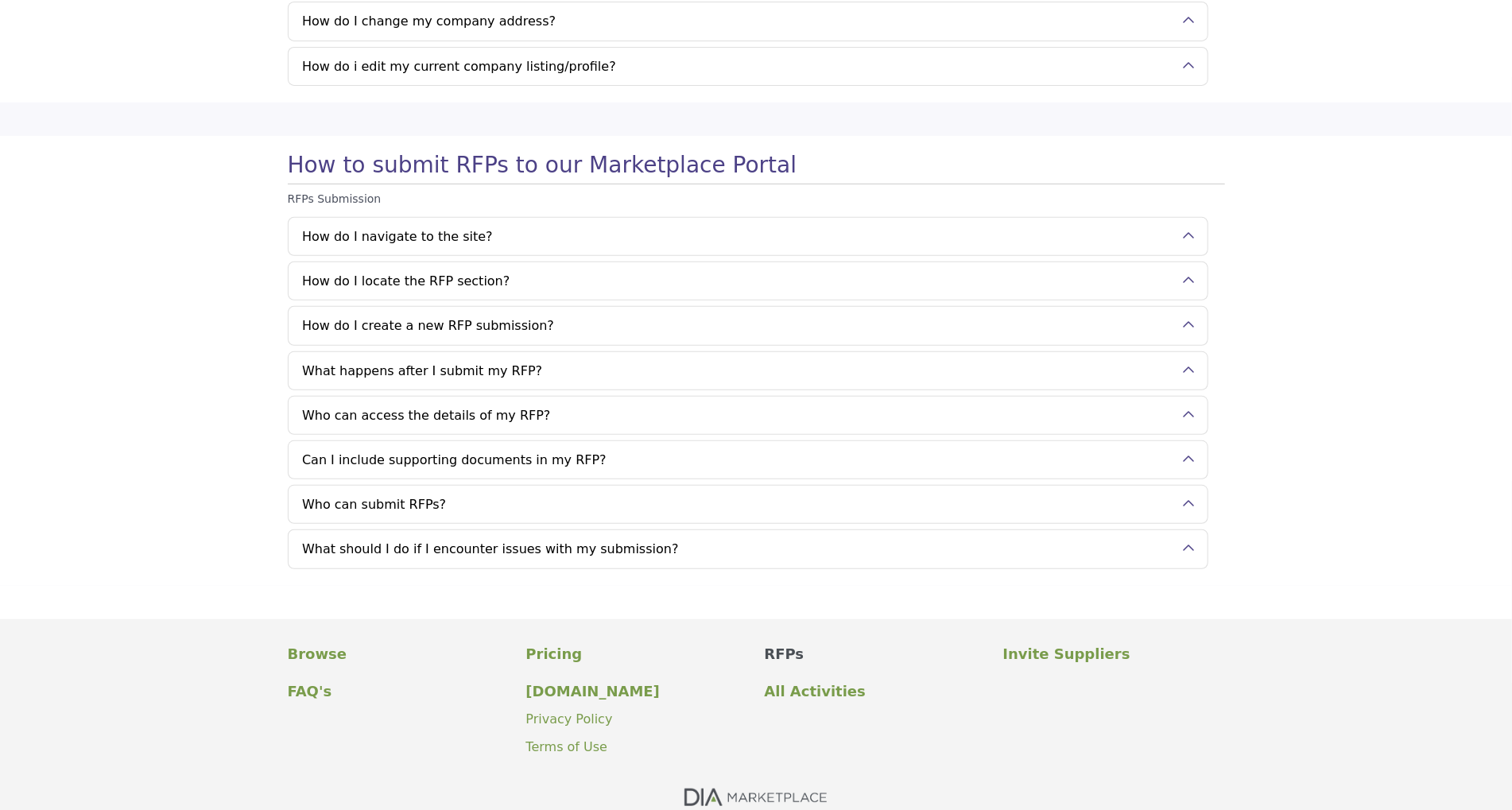
click at [789, 646] on p "RFPs" at bounding box center [876, 653] width 222 height 22
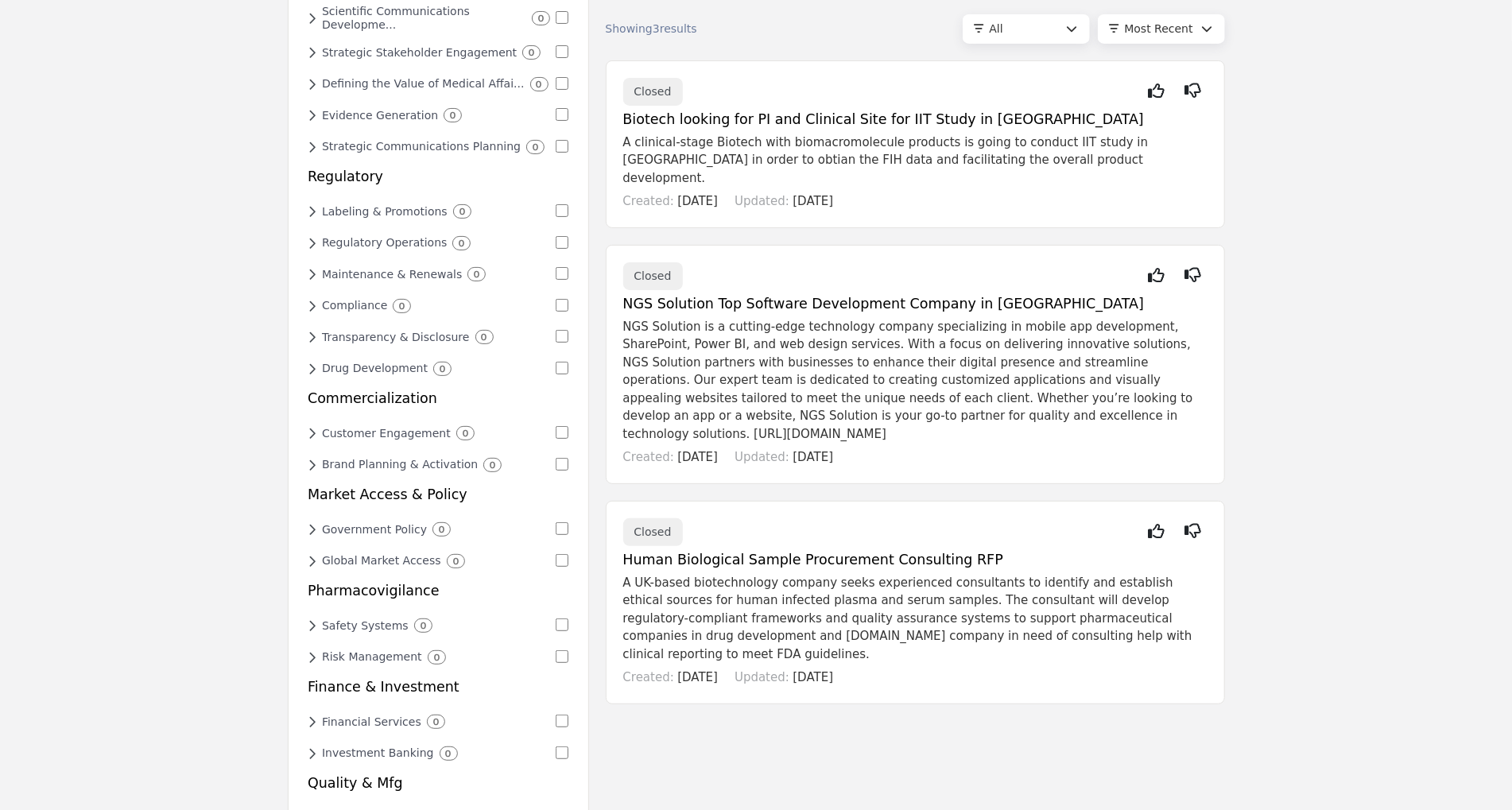
scroll to position [159, 0]
drag, startPoint x: 1311, startPoint y: 266, endPoint x: 1191, endPoint y: 200, distance: 137.0
click at [1191, 200] on div "Medical Affairs Scientific Communications Developme... 0 Medical Writing 0 Paye…" at bounding box center [756, 724] width 1512 height 1657
